Goal: Check status: Check status

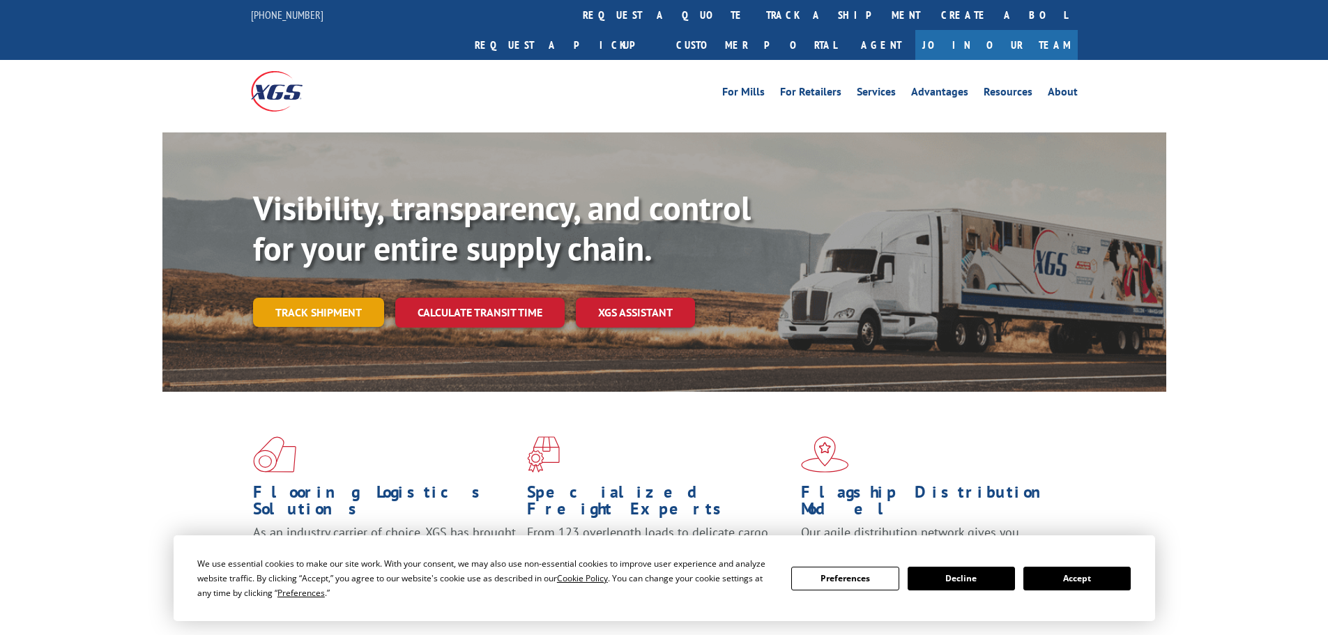
click at [310, 298] on link "Track shipment" at bounding box center [318, 312] width 131 height 29
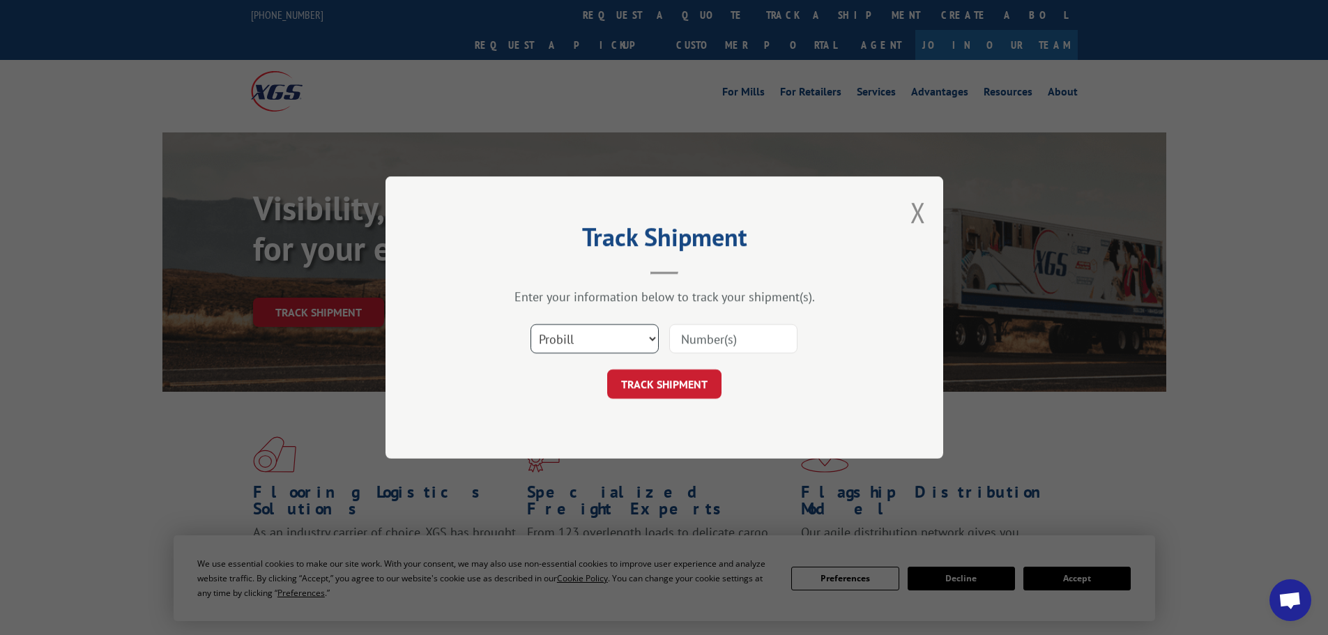
click at [590, 337] on select "Select category... Probill BOL PO" at bounding box center [595, 338] width 128 height 29
select select "bol"
click at [531, 324] on select "Select category... Probill BOL PO" at bounding box center [595, 338] width 128 height 29
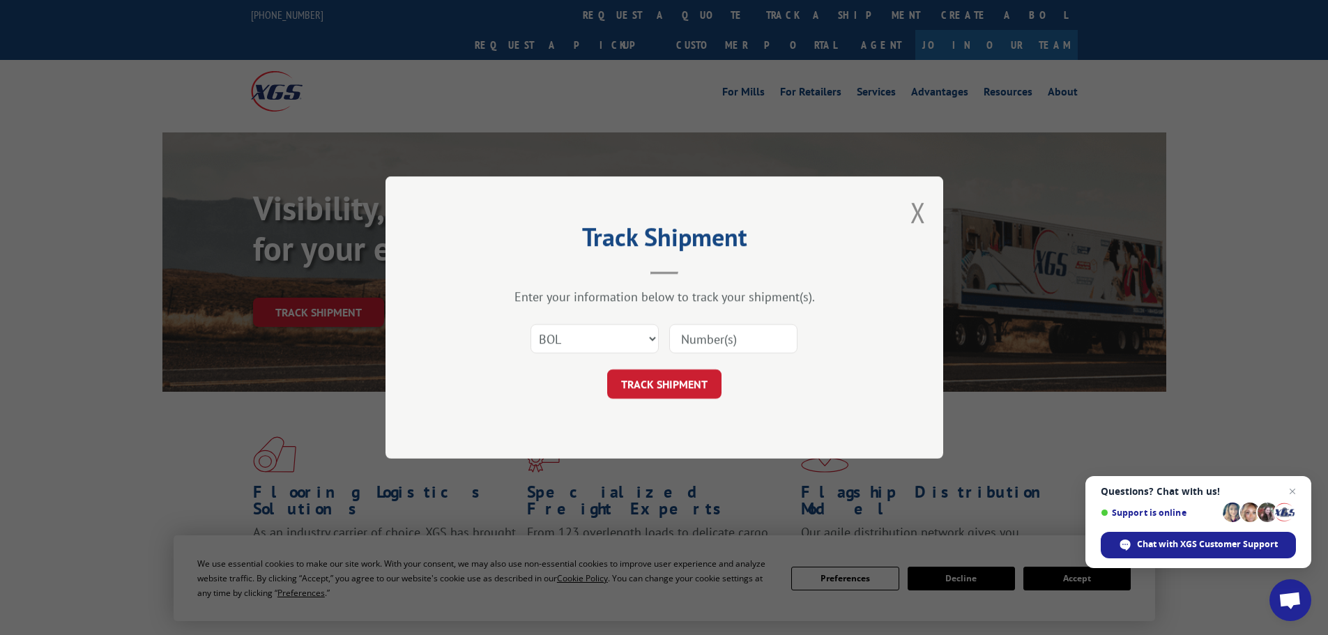
paste input "6797747"
type input "6797747"
click at [671, 390] on button "TRACK SHIPMENT" at bounding box center [664, 384] width 114 height 29
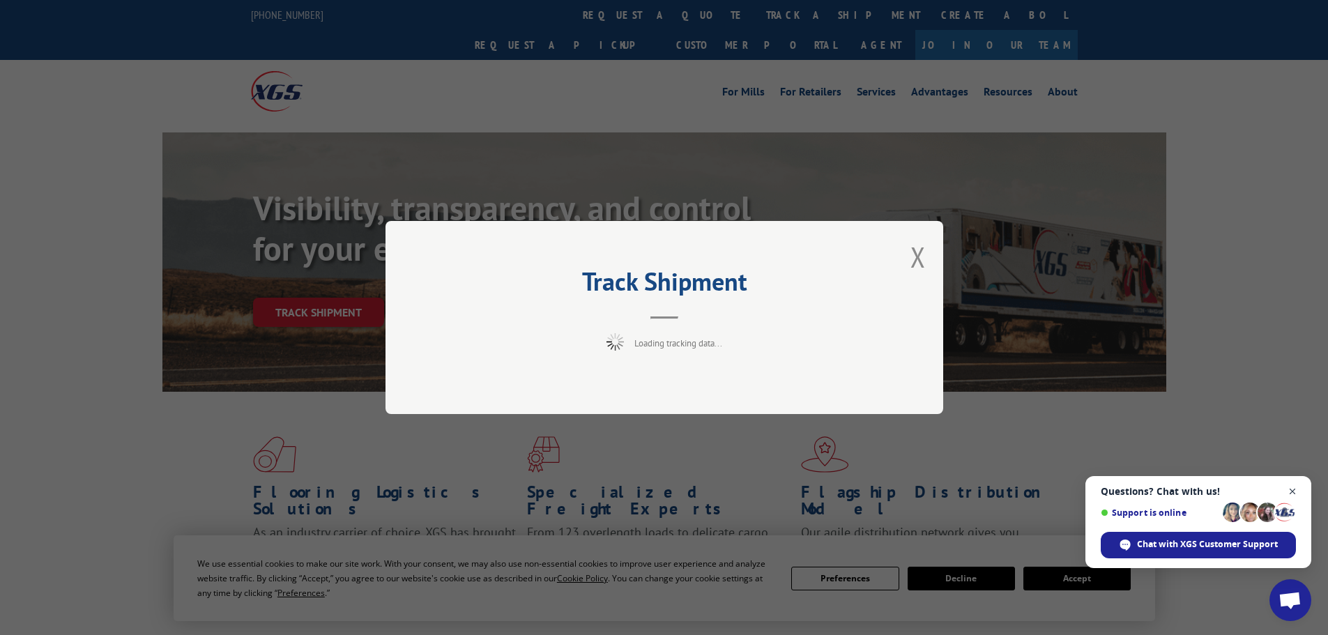
click at [1294, 493] on span "Open chat" at bounding box center [1292, 491] width 17 height 17
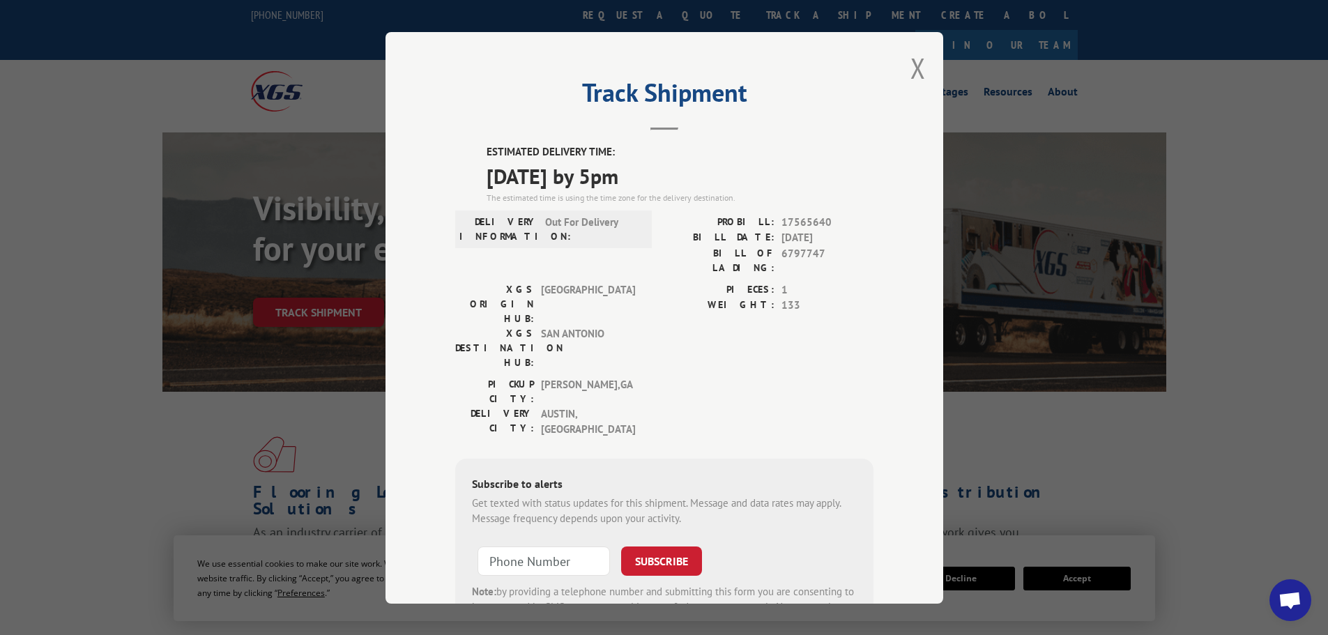
drag, startPoint x: 490, startPoint y: 173, endPoint x: 644, endPoint y: 178, distance: 154.2
click at [644, 178] on span "[DATE] by 5pm" at bounding box center [680, 175] width 387 height 31
click at [586, 282] on span "[GEOGRAPHIC_DATA]" at bounding box center [588, 304] width 94 height 44
drag, startPoint x: 545, startPoint y: 217, endPoint x: 616, endPoint y: 222, distance: 72.0
click at [616, 222] on span "Out For Delivery" at bounding box center [592, 228] width 94 height 29
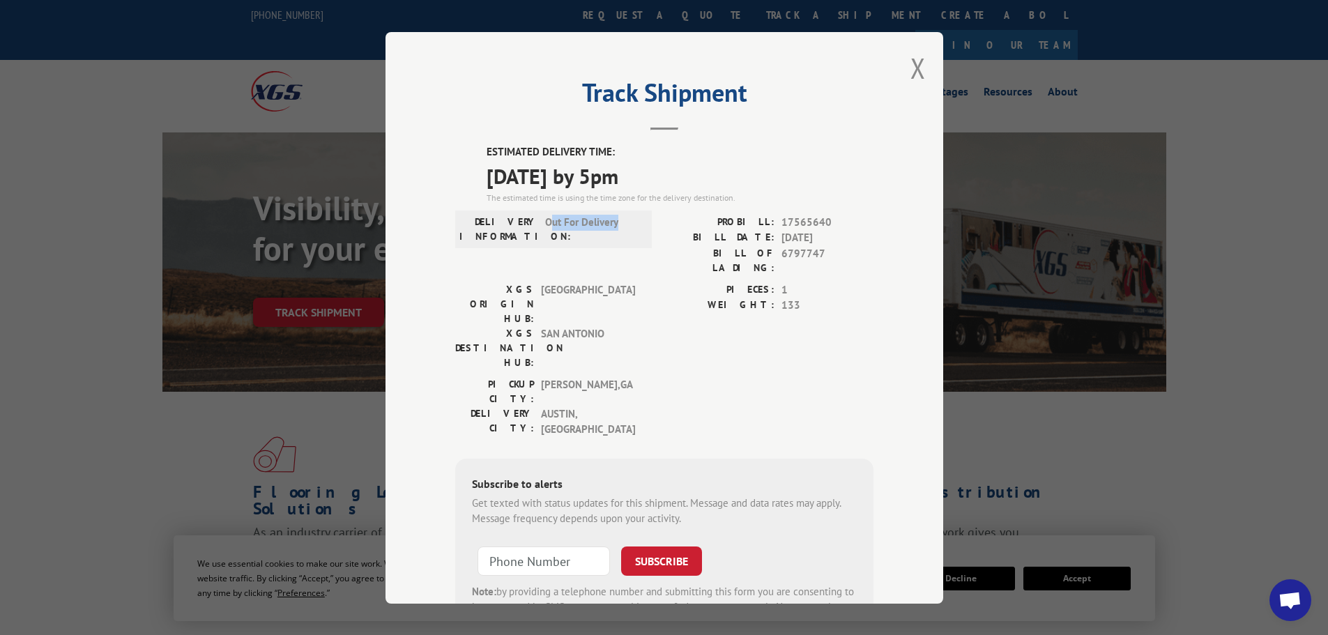
click at [607, 241] on span "Out For Delivery" at bounding box center [592, 228] width 94 height 29
drag, startPoint x: 538, startPoint y: 343, endPoint x: 582, endPoint y: 354, distance: 46.0
click at [582, 377] on div "PICKUP CITY: [GEOGRAPHIC_DATA] , [GEOGRAPHIC_DATA]: [GEOGRAPHIC_DATA] , [GEOGRA…" at bounding box center [549, 411] width 188 height 68
click at [605, 406] on span "[GEOGRAPHIC_DATA] , [GEOGRAPHIC_DATA]" at bounding box center [588, 421] width 94 height 31
drag, startPoint x: 476, startPoint y: 177, endPoint x: 595, endPoint y: 180, distance: 118.6
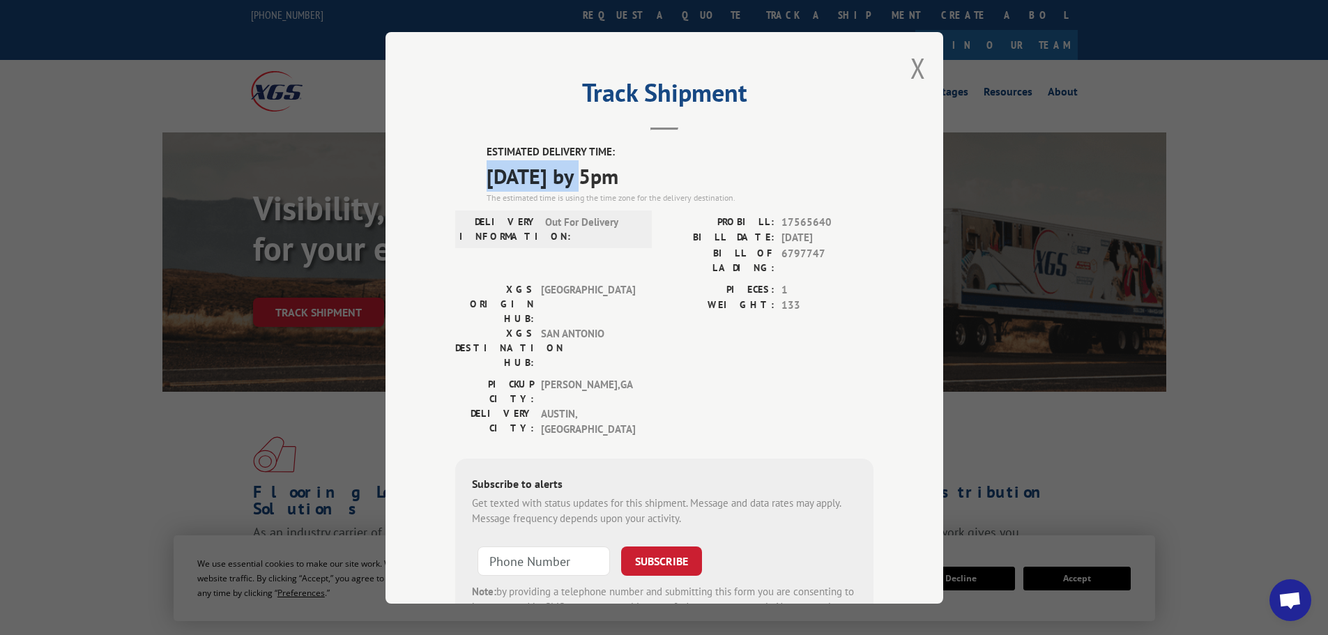
click at [595, 180] on div "ESTIMATED DELIVERY TIME: [DATE] by 5pm The estimated time is using the time zon…" at bounding box center [664, 395] width 418 height 503
drag, startPoint x: 607, startPoint y: 183, endPoint x: 665, endPoint y: 195, distance: 58.9
click at [667, 189] on span "[DATE] by 5pm" at bounding box center [680, 175] width 387 height 31
click at [653, 238] on div "DELIVERY INFORMATION: Out For Delivery PROBILL: 17565640 BILL DATE: [DATE] BILL…" at bounding box center [664, 248] width 418 height 68
